Goal: Use online tool/utility: Utilize a website feature to perform a specific function

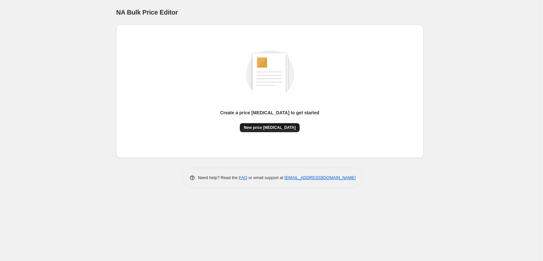
click at [269, 130] on span "New price [MEDICAL_DATA]" at bounding box center [270, 127] width 52 height 5
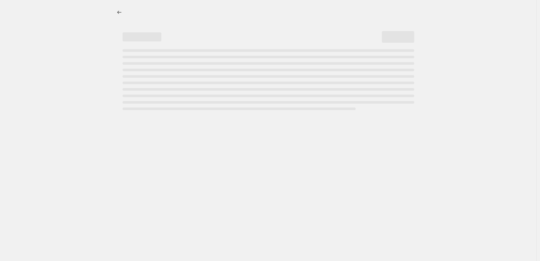
select select "percentage"
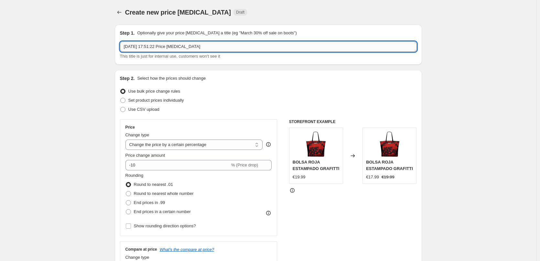
click at [180, 44] on input "[DATE] 17:51:22 Price [MEDICAL_DATA]" at bounding box center [268, 46] width 297 height 10
click at [124, 16] on button "Price change jobs" at bounding box center [119, 12] width 9 height 9
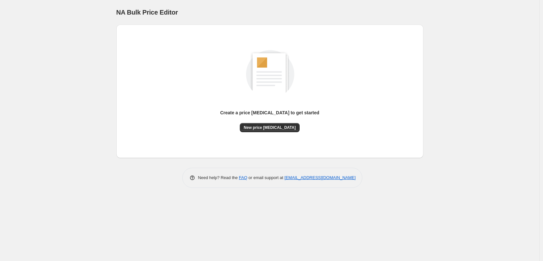
click at [280, 132] on div "Create a price [MEDICAL_DATA] to get started New price [MEDICAL_DATA]" at bounding box center [270, 91] width 297 height 123
click at [280, 127] on span "New price [MEDICAL_DATA]" at bounding box center [270, 127] width 52 height 5
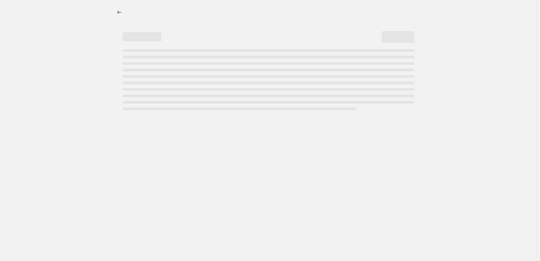
select select "percentage"
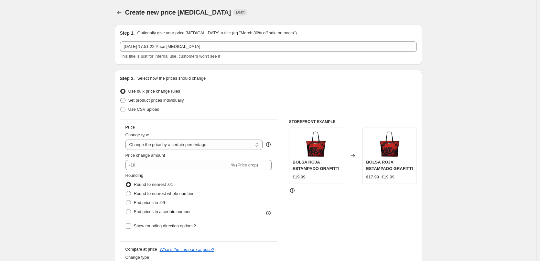
click at [142, 101] on span "Set product prices individually" at bounding box center [156, 100] width 56 height 5
click at [121, 98] on input "Set product prices individually" at bounding box center [120, 98] width 0 height 0
radio input "true"
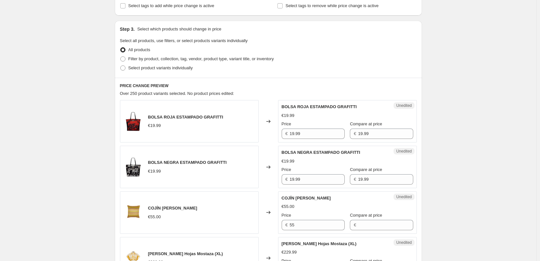
scroll to position [119, 0]
click at [142, 58] on span "Filter by product, collection, tag, vendor, product type, variant title, or inv…" at bounding box center [201, 57] width 146 height 5
click at [121, 56] on input "Filter by product, collection, tag, vendor, product type, variant title, or inv…" at bounding box center [120, 55] width 0 height 0
radio input "true"
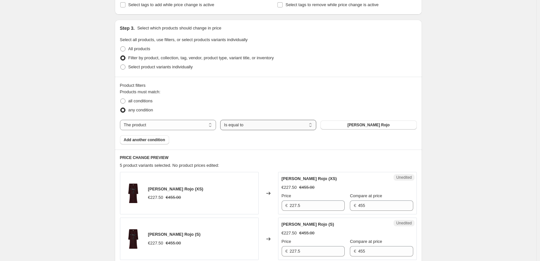
click at [247, 126] on select "Is equal to Is not equal to" at bounding box center [268, 125] width 96 height 10
click at [174, 125] on select "The product The product's collection The product's tag The product's vendor The…" at bounding box center [168, 125] width 96 height 10
select select "collection"
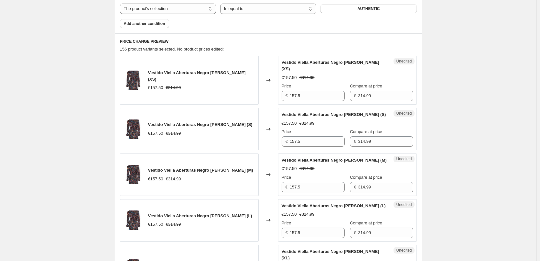
scroll to position [237, 0]
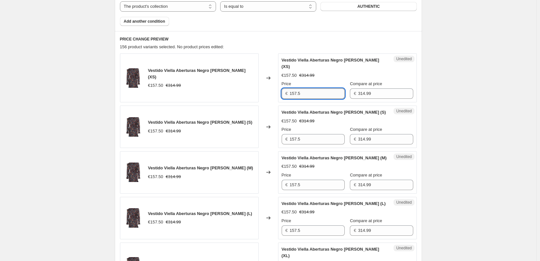
click at [311, 88] on input "157.5" at bounding box center [317, 93] width 55 height 10
click at [311, 126] on div "Price" at bounding box center [313, 129] width 63 height 6
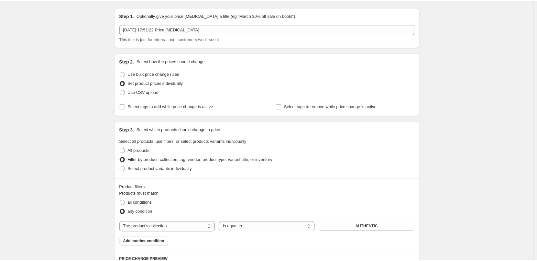
scroll to position [0, 0]
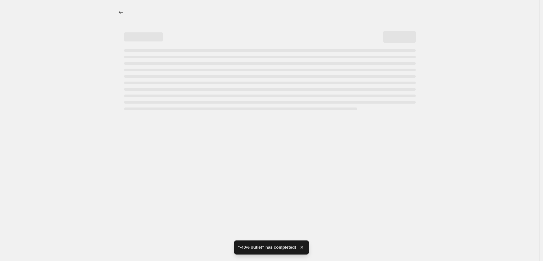
select select "collection"
